Goal: Entertainment & Leisure: Consume media (video, audio)

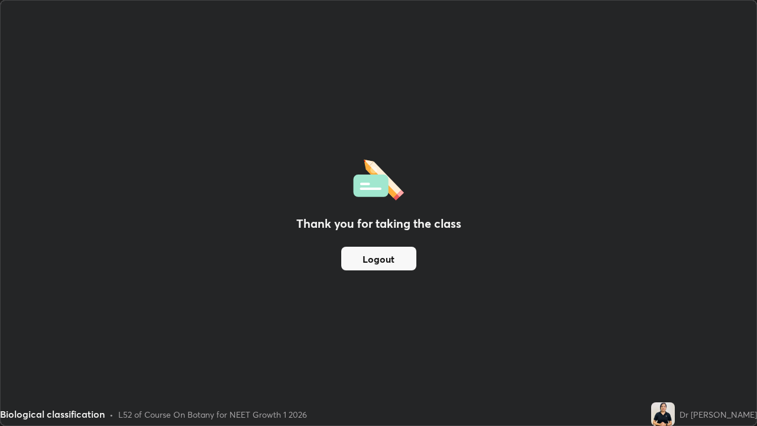
scroll to position [426, 757]
click at [544, 409] on div "Biological classification • L52 of Course On Botany for NEET Growth 1 2026" at bounding box center [323, 414] width 647 height 24
click at [541, 417] on div "Biological classification • L52 of Course On Botany for NEET Growth 1 2026" at bounding box center [323, 414] width 647 height 24
click at [531, 394] on div "Thank you for taking the class Logout" at bounding box center [379, 213] width 756 height 425
click at [511, 409] on div "Biological classification • L52 of Course On Botany for NEET Growth 1 2026" at bounding box center [323, 414] width 647 height 24
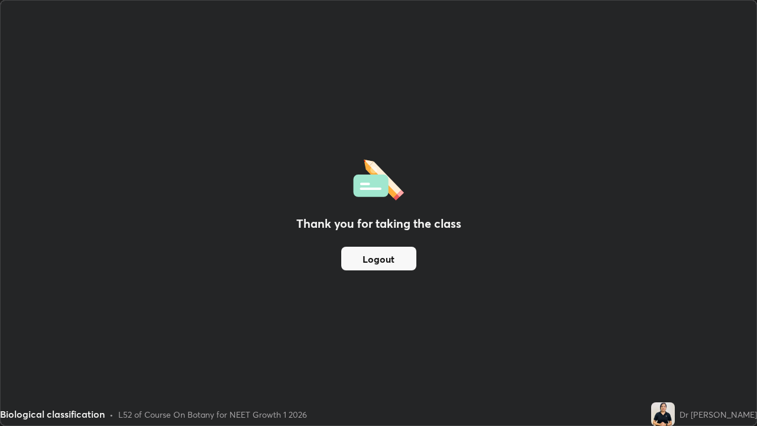
click at [425, 415] on div "Biological classification • L52 of Course On Botany for NEET Growth 1 2026" at bounding box center [323, 414] width 647 height 24
click at [357, 412] on div "Biological classification • L52 of Course On Botany for NEET Growth 1 2026" at bounding box center [323, 414] width 647 height 24
click at [385, 412] on div "Biological classification • L52 of Course On Botany for NEET Growth 1 2026" at bounding box center [323, 414] width 647 height 24
click at [285, 395] on div "Thank you for taking the class Logout" at bounding box center [379, 213] width 756 height 425
click at [315, 378] on div "Thank you for taking the class Logout" at bounding box center [379, 213] width 756 height 425
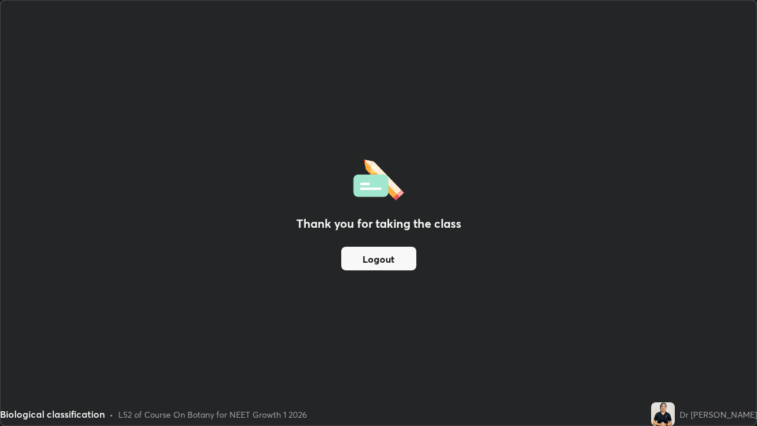
click at [277, 425] on div "Biological classification • L52 of Course On Botany for NEET Growth 1 2026" at bounding box center [323, 414] width 647 height 24
click at [266, 411] on div "L52 of Course On Botany for NEET Growth 1 2026" at bounding box center [212, 414] width 189 height 12
click at [258, 385] on div "Thank you for taking the class Logout" at bounding box center [379, 213] width 756 height 425
click at [470, 415] on div "Biological classification • L52 of Course On Botany for NEET Growth 1 2026" at bounding box center [323, 414] width 647 height 24
click at [470, 418] on div "Biological classification • L52 of Course On Botany for NEET Growth 1 2026" at bounding box center [323, 414] width 647 height 24
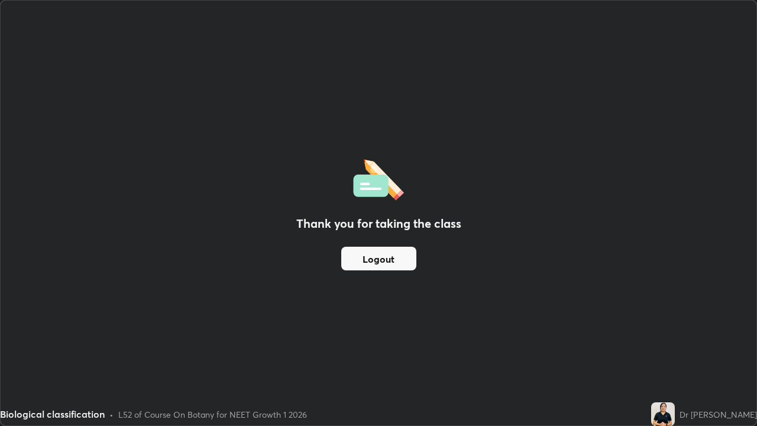
click at [499, 424] on div "Biological classification • L52 of Course On Botany for NEET Growth 1 2026" at bounding box center [323, 414] width 647 height 24
click at [502, 420] on div "Biological classification • L52 of Course On Botany for NEET Growth 1 2026" at bounding box center [323, 414] width 647 height 24
